Goal: Transaction & Acquisition: Download file/media

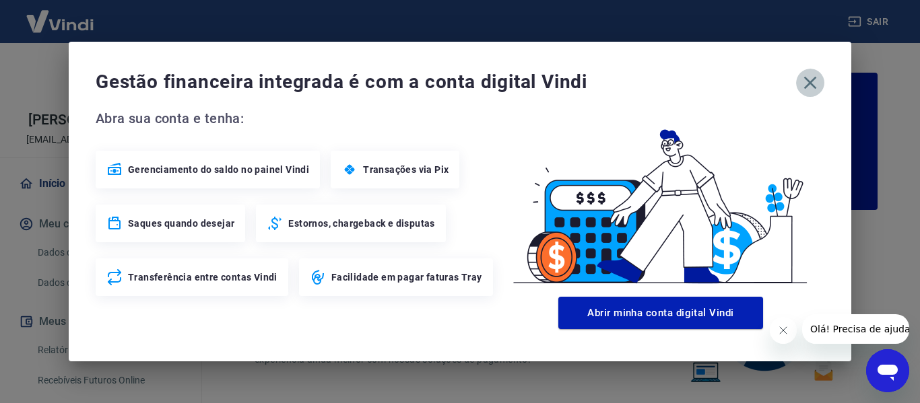
click at [813, 79] on icon "button" at bounding box center [810, 83] width 22 height 22
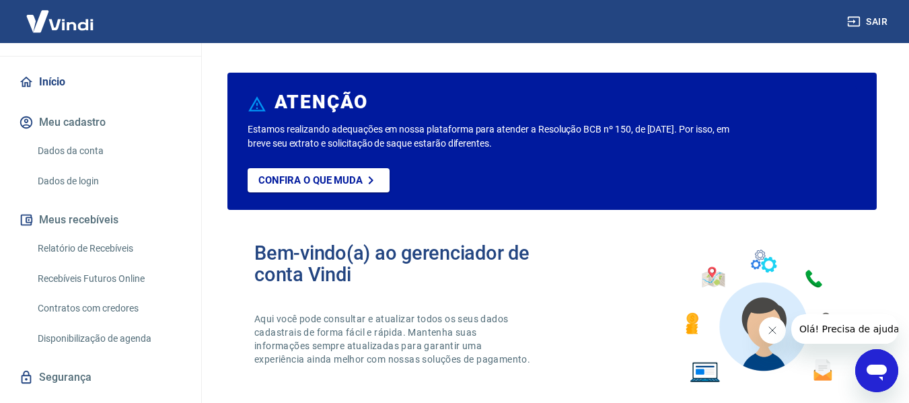
scroll to position [131, 0]
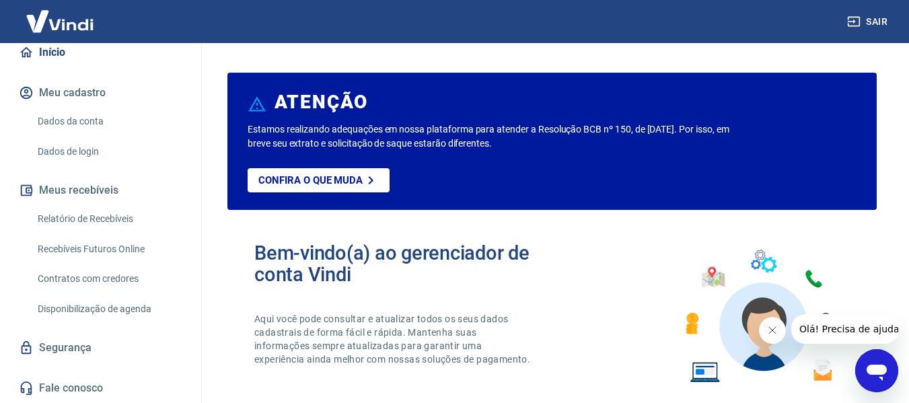
click at [108, 217] on link "Relatório de Recebíveis" at bounding box center [108, 219] width 153 height 28
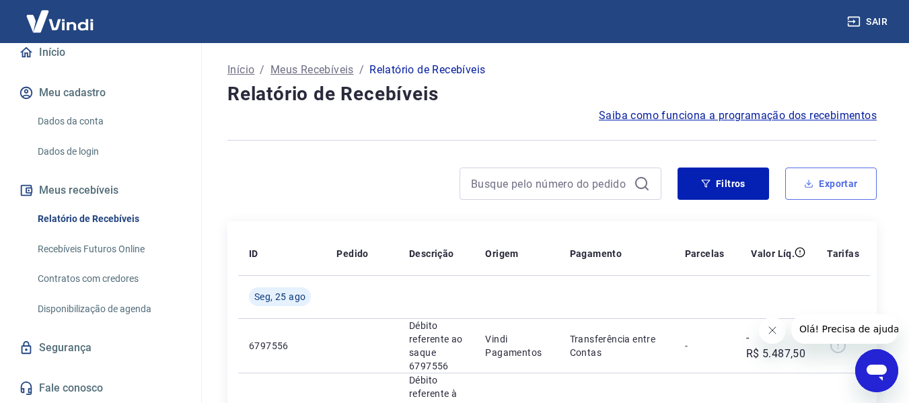
click at [845, 184] on button "Exportar" at bounding box center [832, 184] width 92 height 32
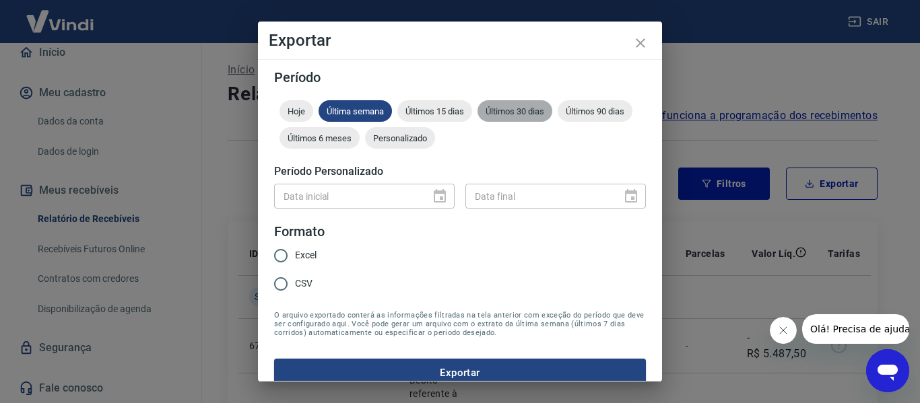
click at [499, 113] on span "Últimos 30 dias" at bounding box center [514, 111] width 75 height 10
click at [286, 256] on input "Excel" at bounding box center [281, 256] width 28 height 28
radio input "true"
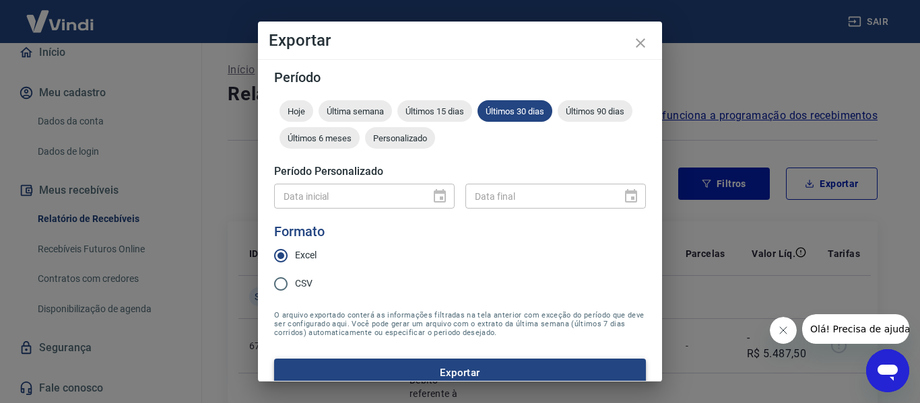
click at [456, 374] on button "Exportar" at bounding box center [460, 373] width 372 height 28
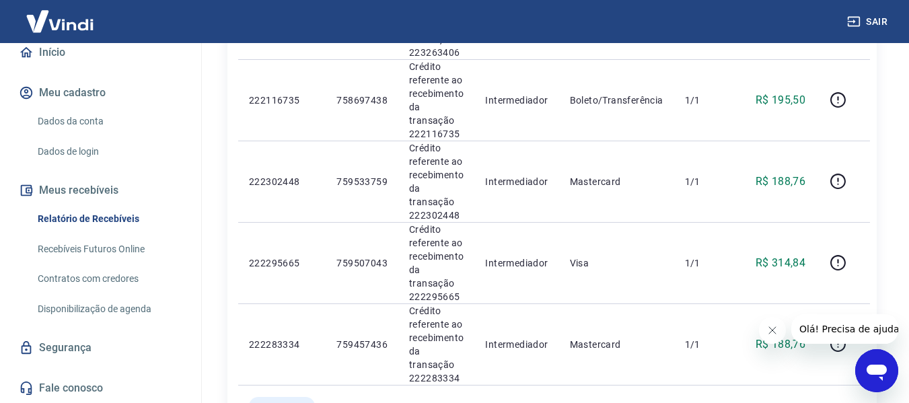
scroll to position [808, 0]
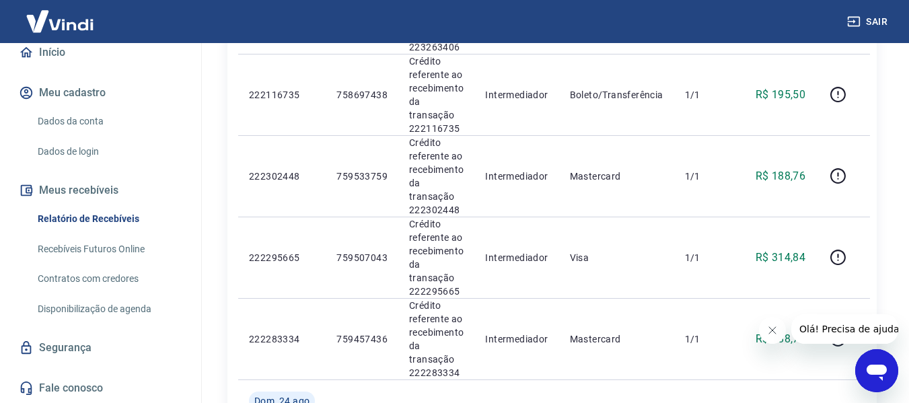
click at [79, 119] on link "Dados da conta" at bounding box center [108, 122] width 153 height 28
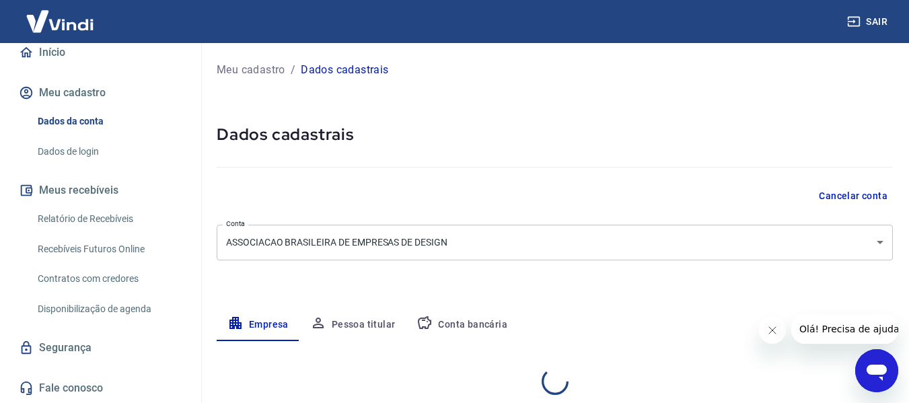
select select "MG"
click at [93, 214] on link "Relatório de Recebíveis" at bounding box center [108, 219] width 153 height 28
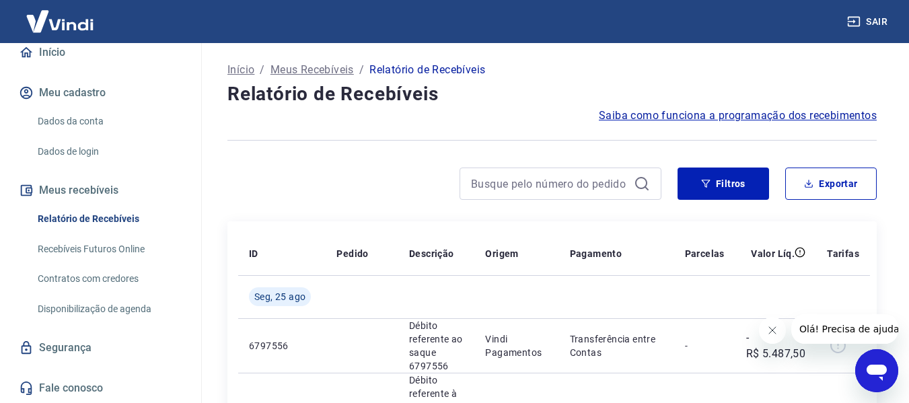
click at [45, 50] on link "Início" at bounding box center [100, 53] width 169 height 30
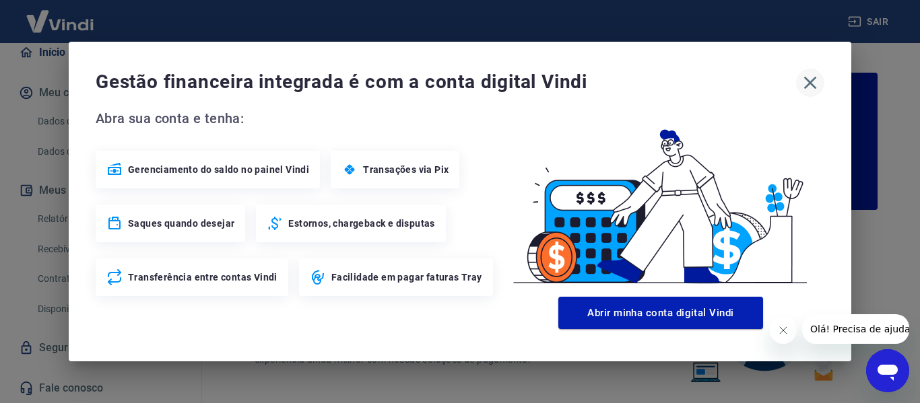
click at [805, 86] on icon "button" at bounding box center [810, 83] width 22 height 22
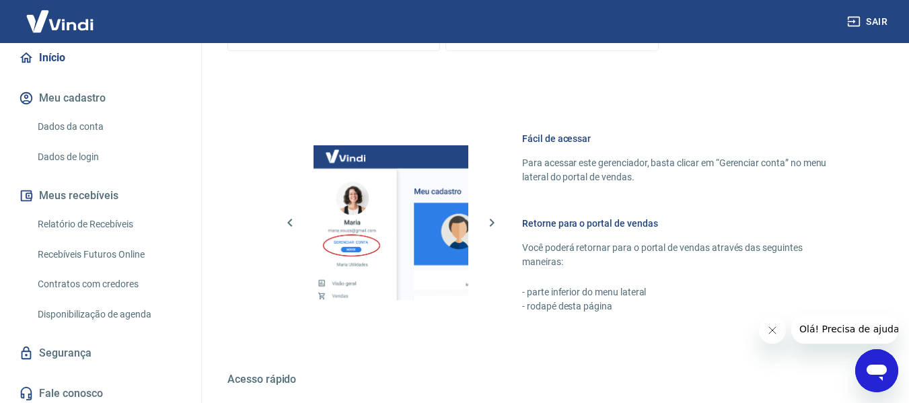
scroll to position [841, 0]
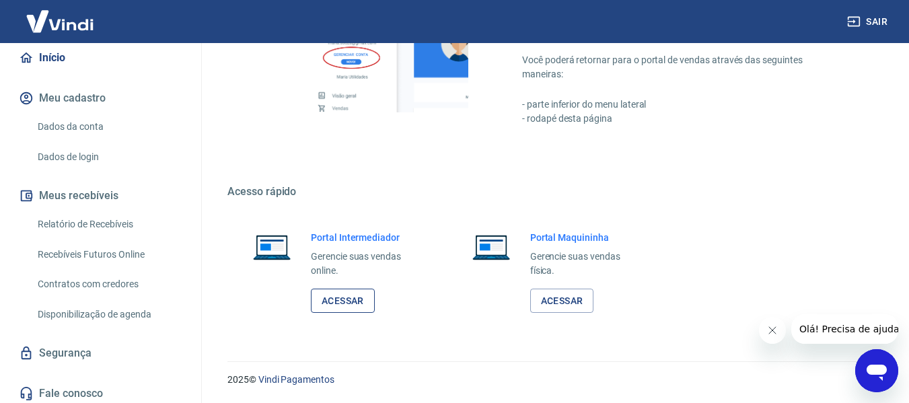
click at [347, 301] on link "Acessar" at bounding box center [343, 301] width 64 height 25
